Goal: Find specific page/section: Find specific page/section

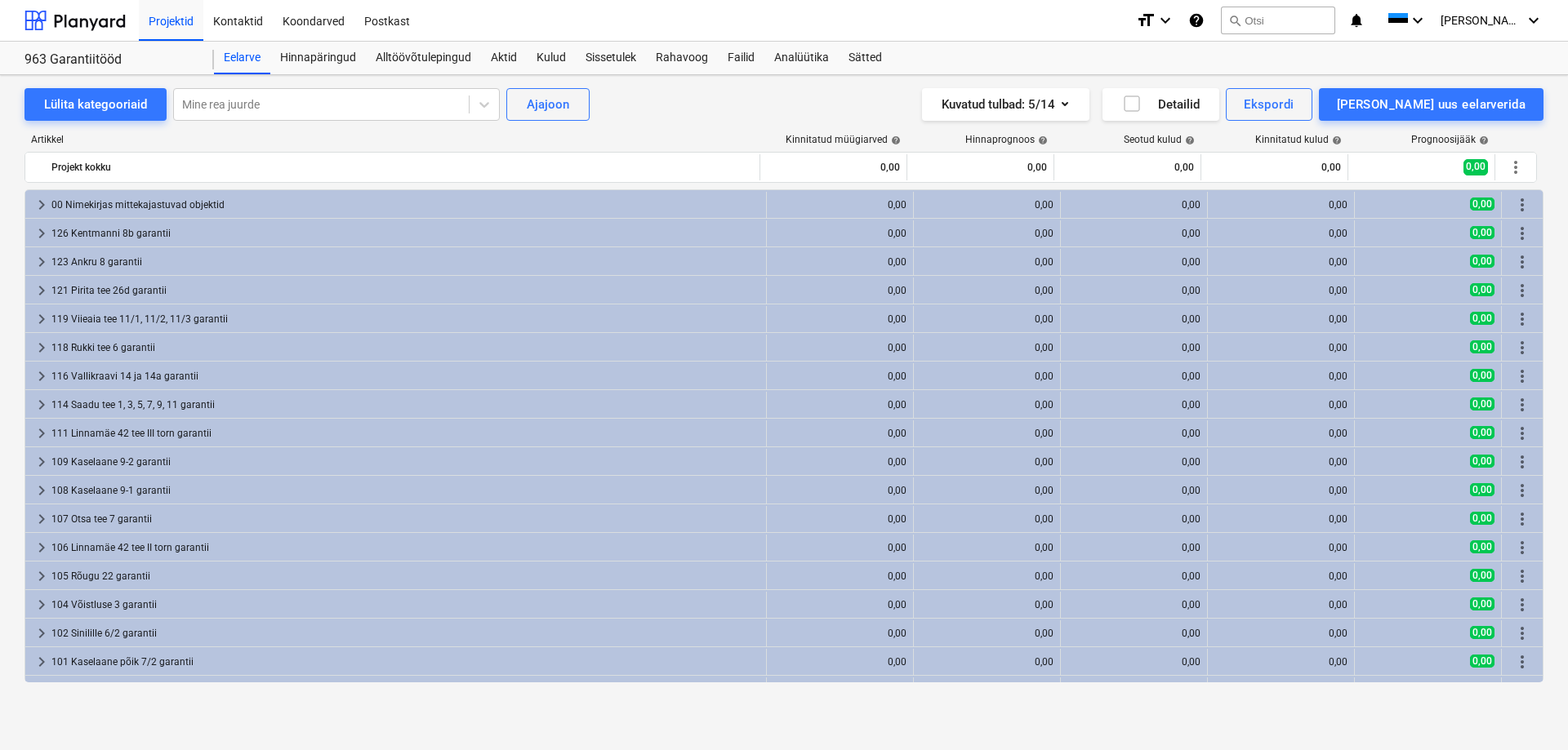
scroll to position [535, 0]
click at [728, 58] on div "Failid" at bounding box center [742, 58] width 47 height 32
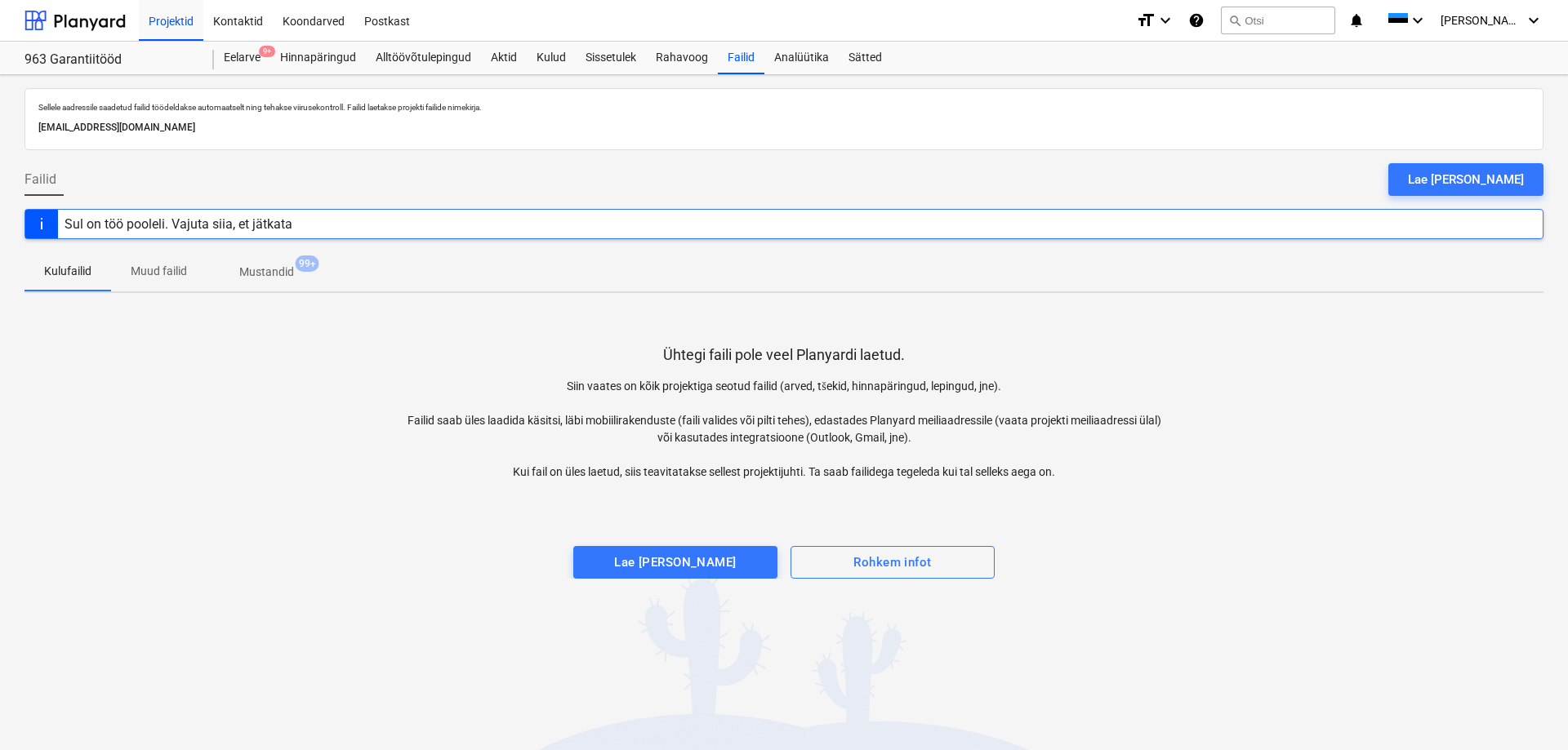
click at [735, 107] on p "Sellele aadressile saadetud failid töödeldakse automaatselt ning tehakse viirus…" at bounding box center [784, 106] width 1492 height 11
drag, startPoint x: 330, startPoint y: 127, endPoint x: 41, endPoint y: 102, distance: 290.1
click at [41, 102] on div "Sellele aadressile saadetud failid töödeldakse automaatselt ning tehakse viirus…" at bounding box center [784, 119] width 1498 height 41
click at [40, 101] on div "Sellele aadressile saadetud failid töödeldakse automaatselt ning tehakse viirus…" at bounding box center [784, 107] width 1498 height 18
click at [1296, 18] on button "search Otsi" at bounding box center [1278, 21] width 114 height 27
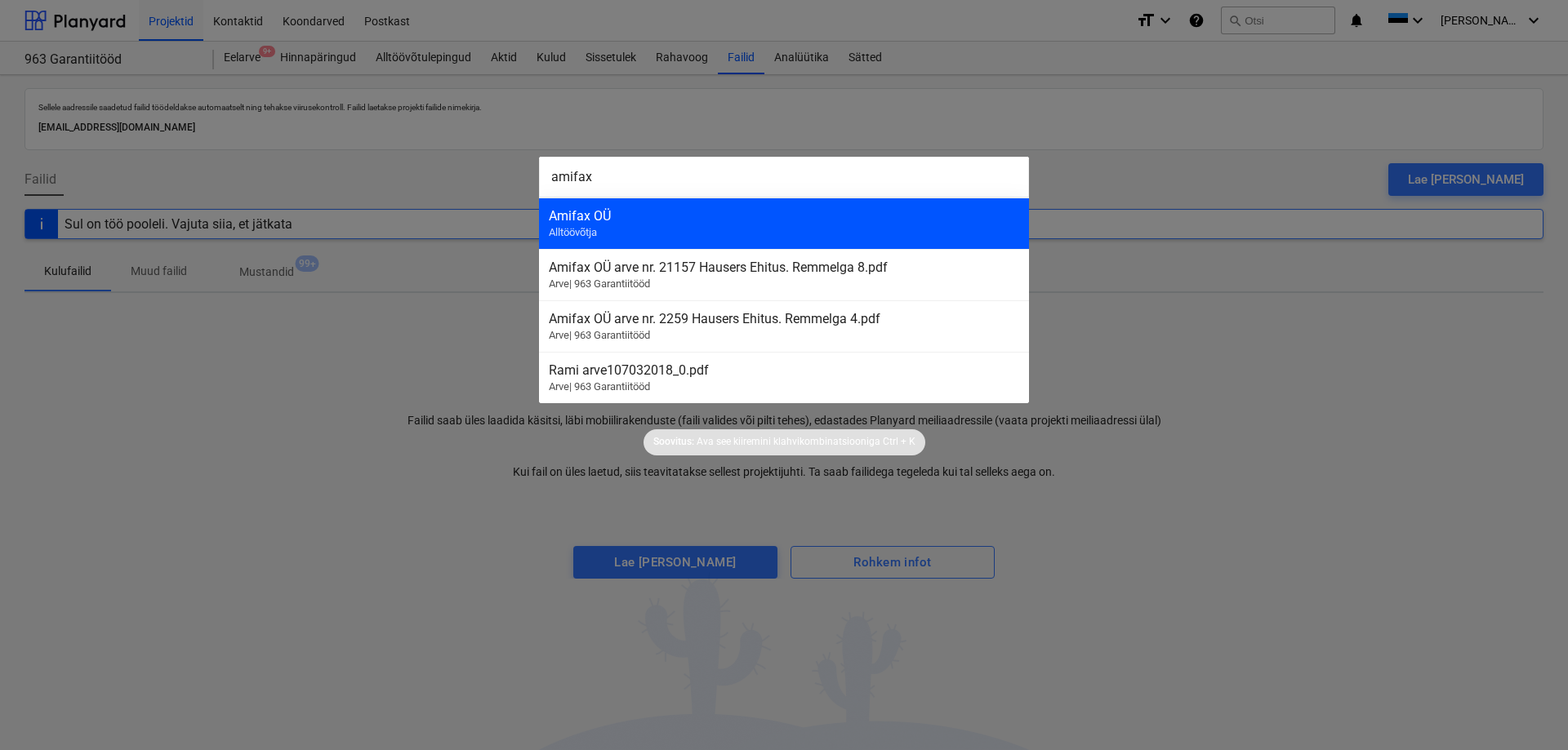
type input "amifax"
click at [790, 220] on div "Amifax OÜ" at bounding box center [784, 216] width 471 height 16
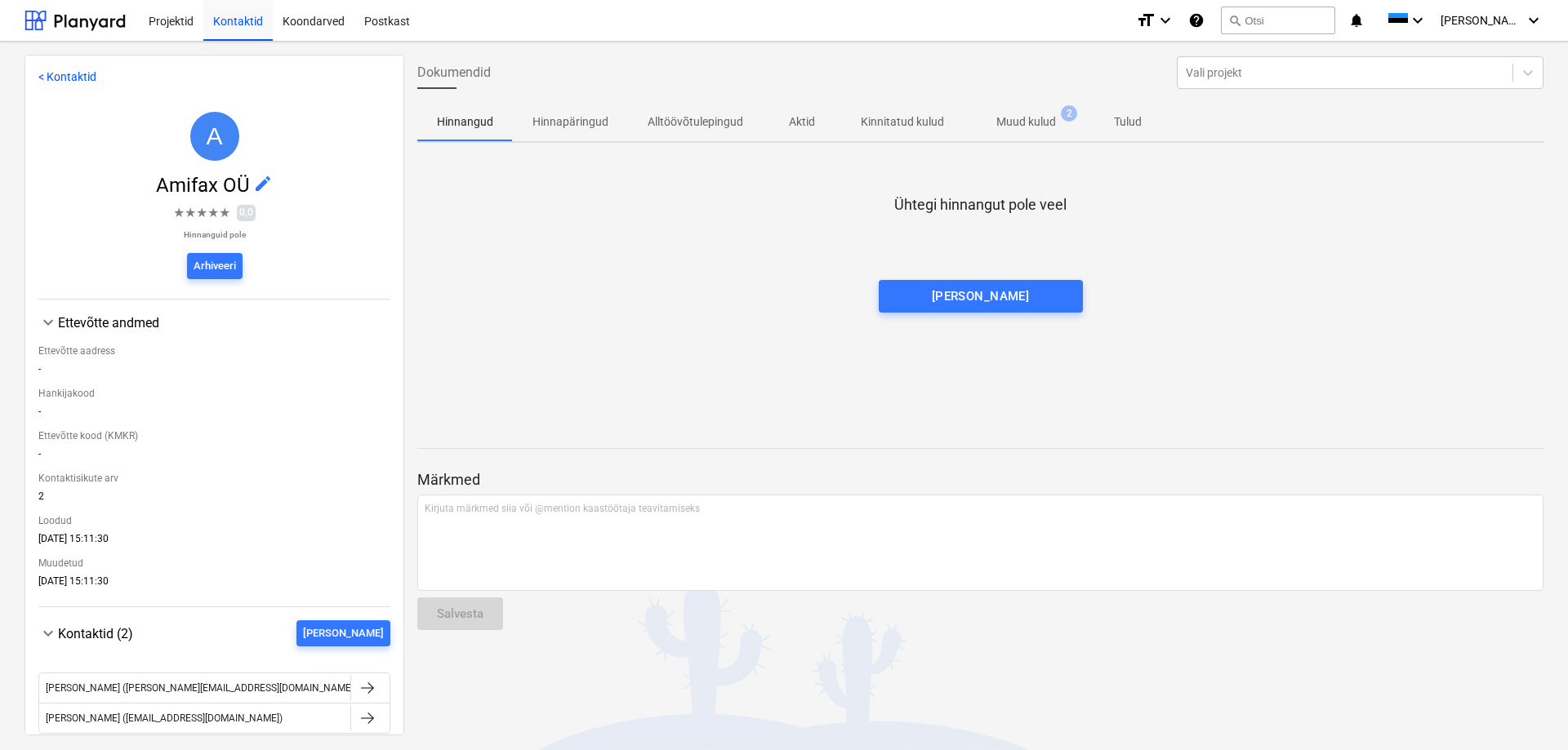
click at [1044, 123] on p "Muud kulud" at bounding box center [1026, 122] width 60 height 18
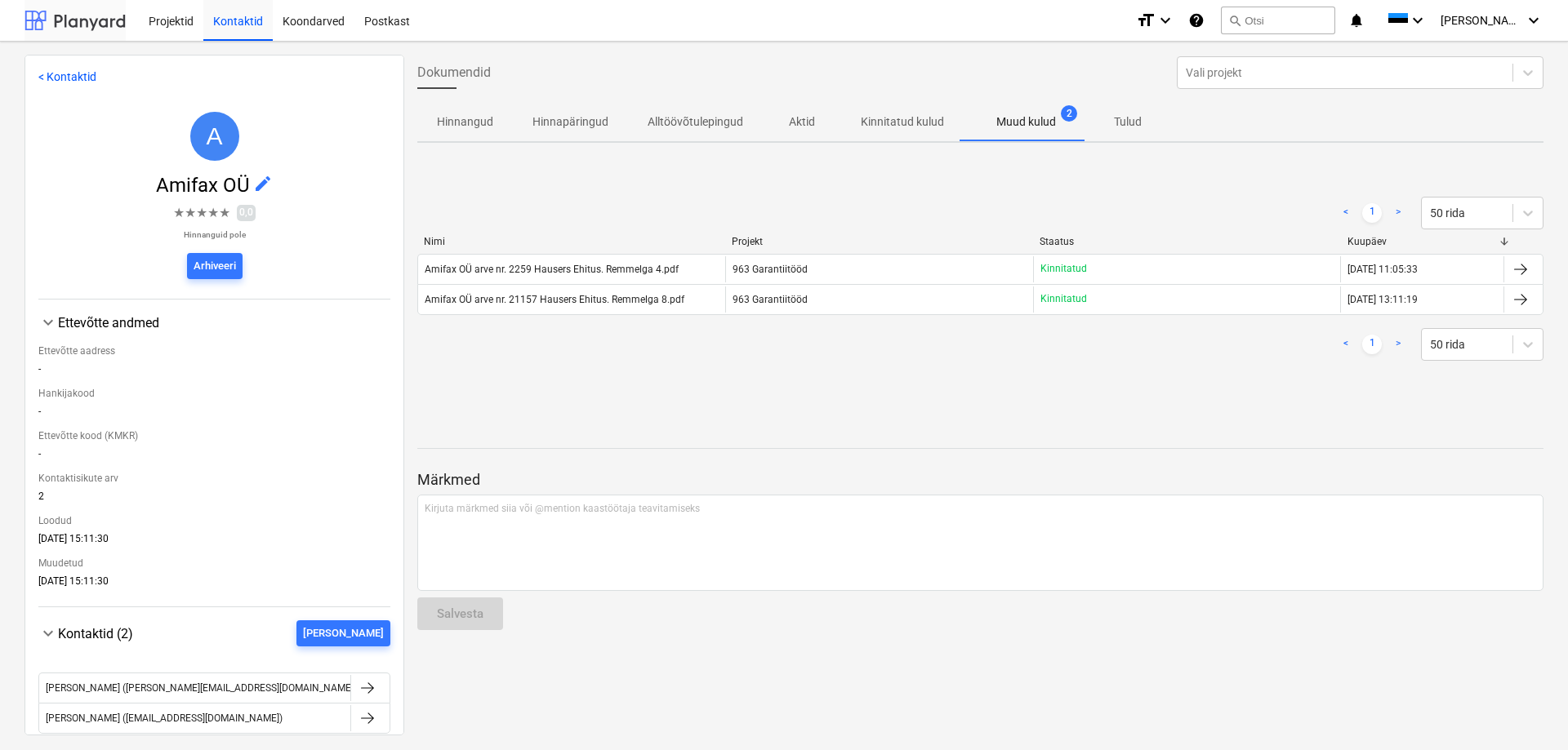
click at [42, 26] on div at bounding box center [75, 21] width 102 height 41
